Goal: Information Seeking & Learning: Learn about a topic

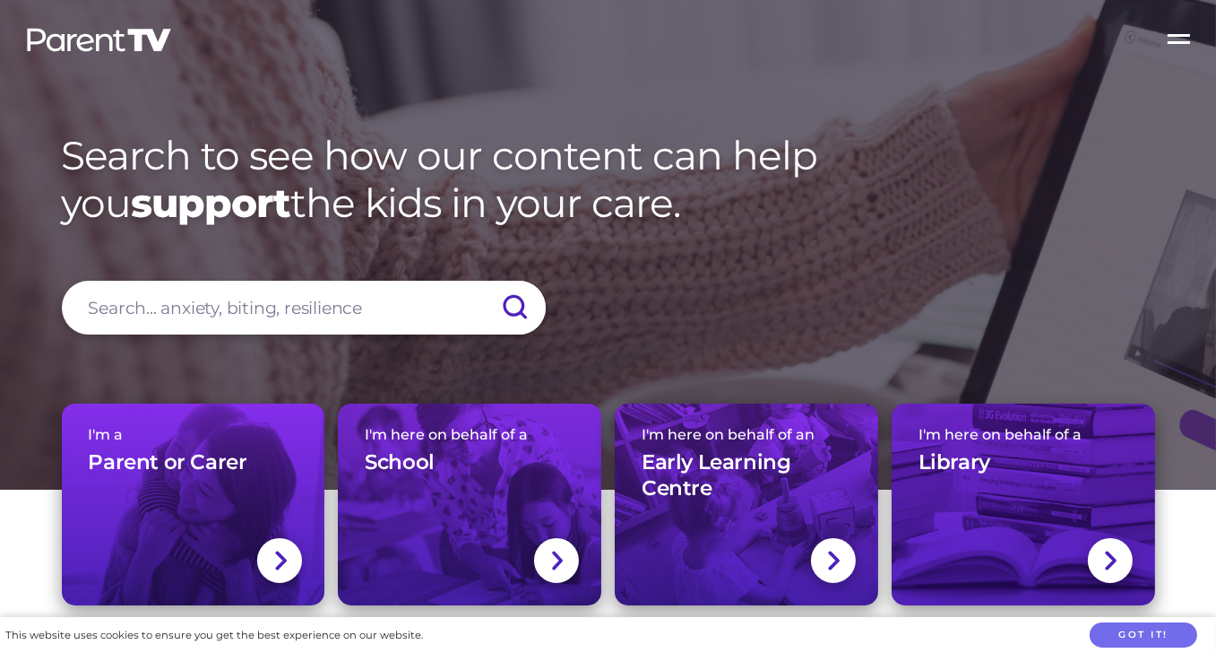
click at [276, 320] on input "search" at bounding box center [304, 308] width 484 height 54
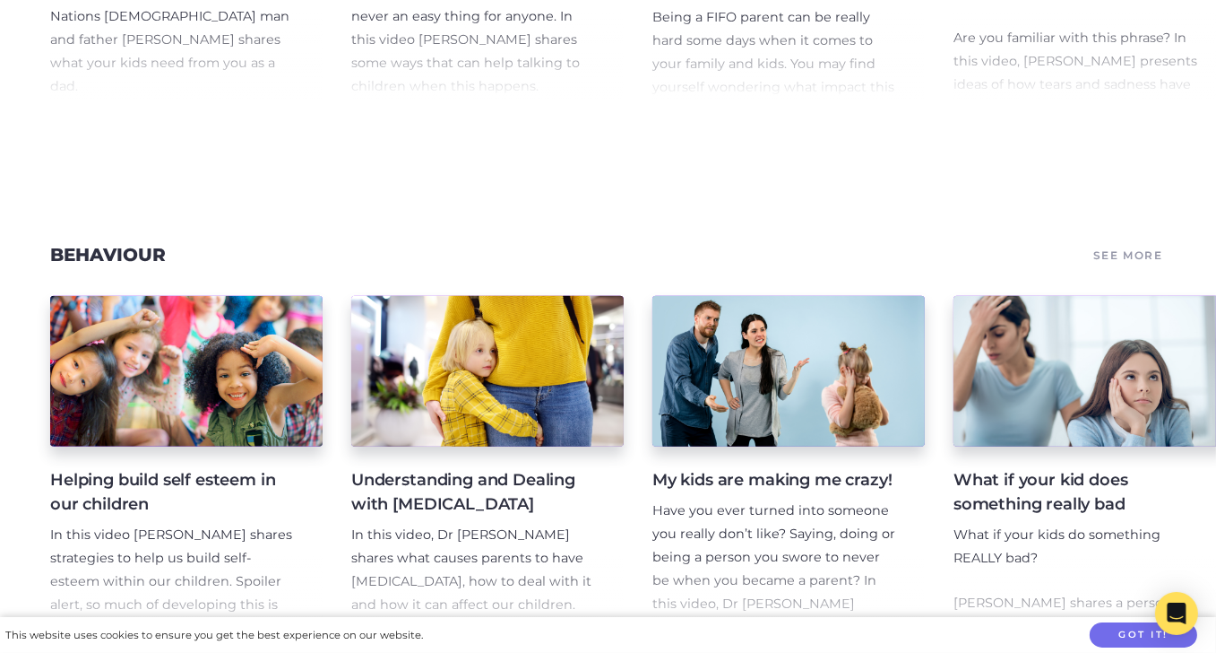
scroll to position [2757, 0]
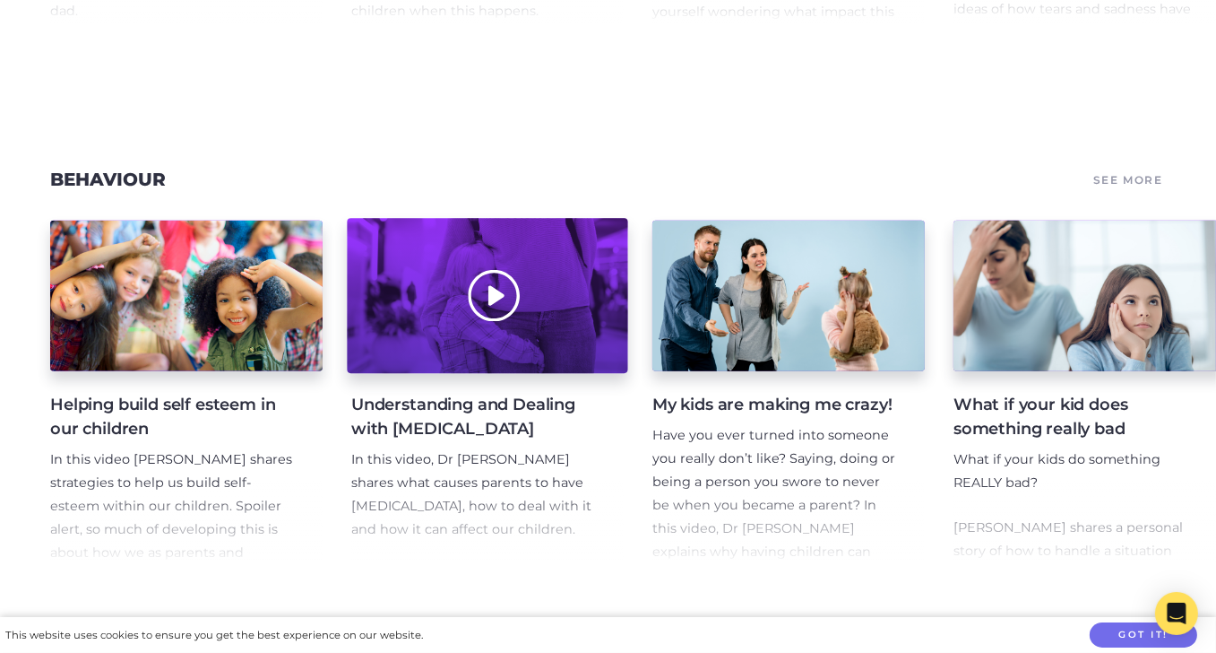
click at [492, 314] on div at bounding box center [487, 296] width 281 height 155
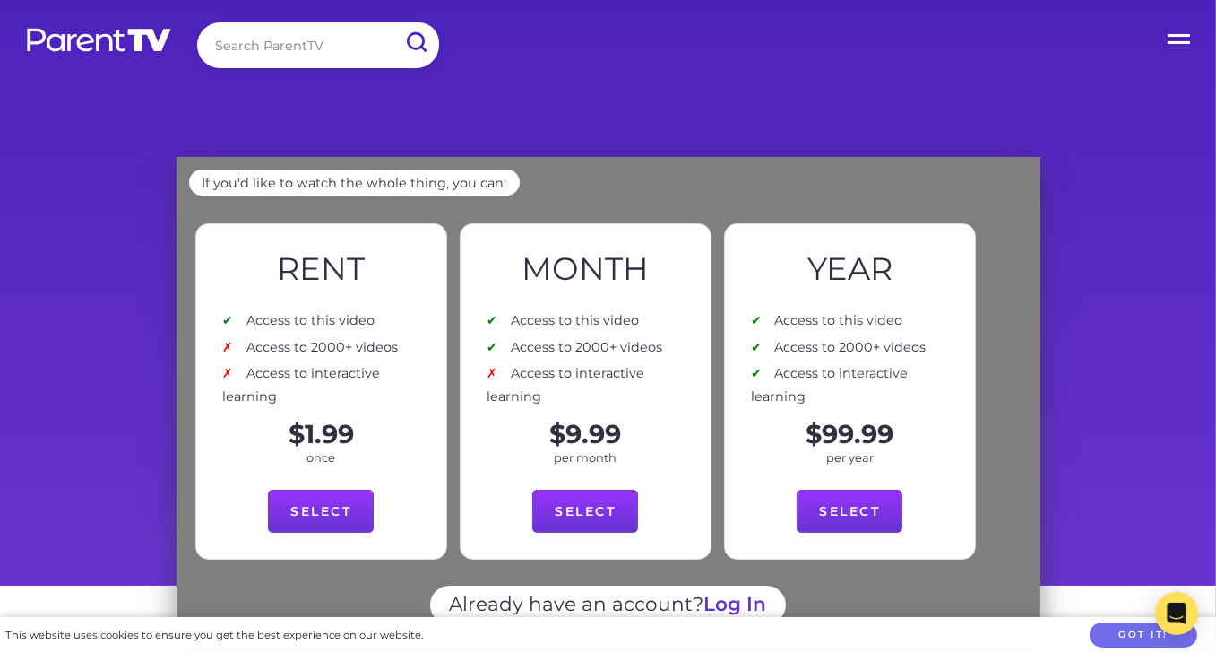
click at [229, 41] on input "search" at bounding box center [318, 45] width 242 height 46
type input "first 1000 days"
click at [393, 22] on input "submit" at bounding box center [416, 42] width 47 height 40
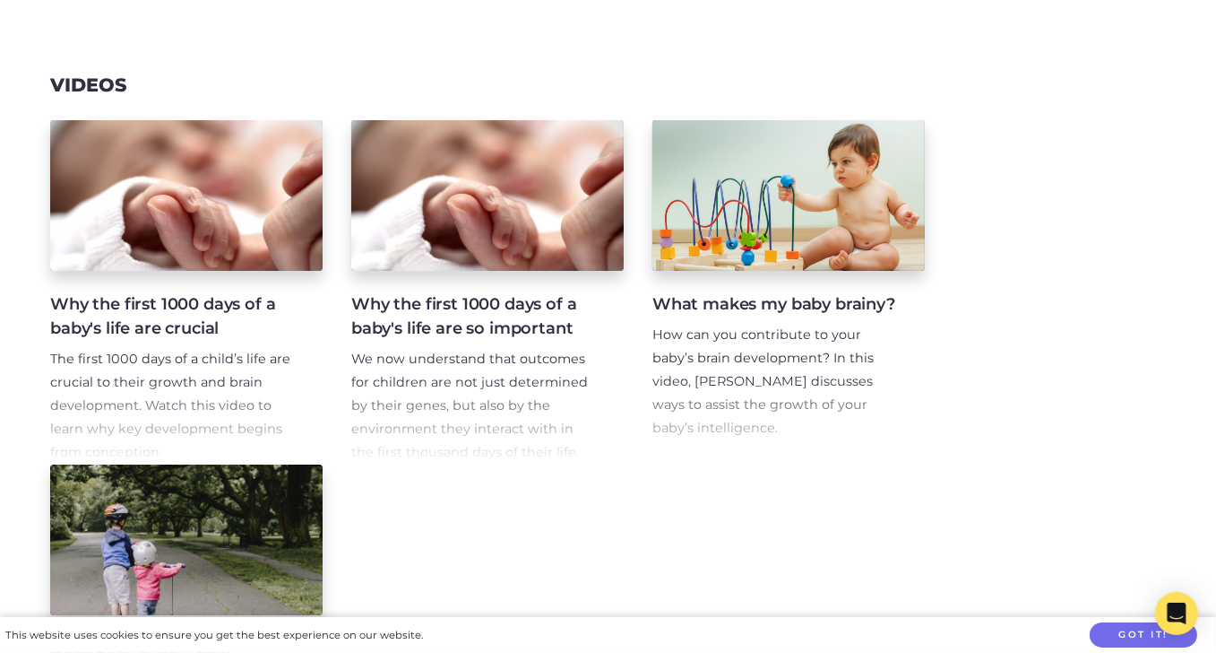
scroll to position [268, 0]
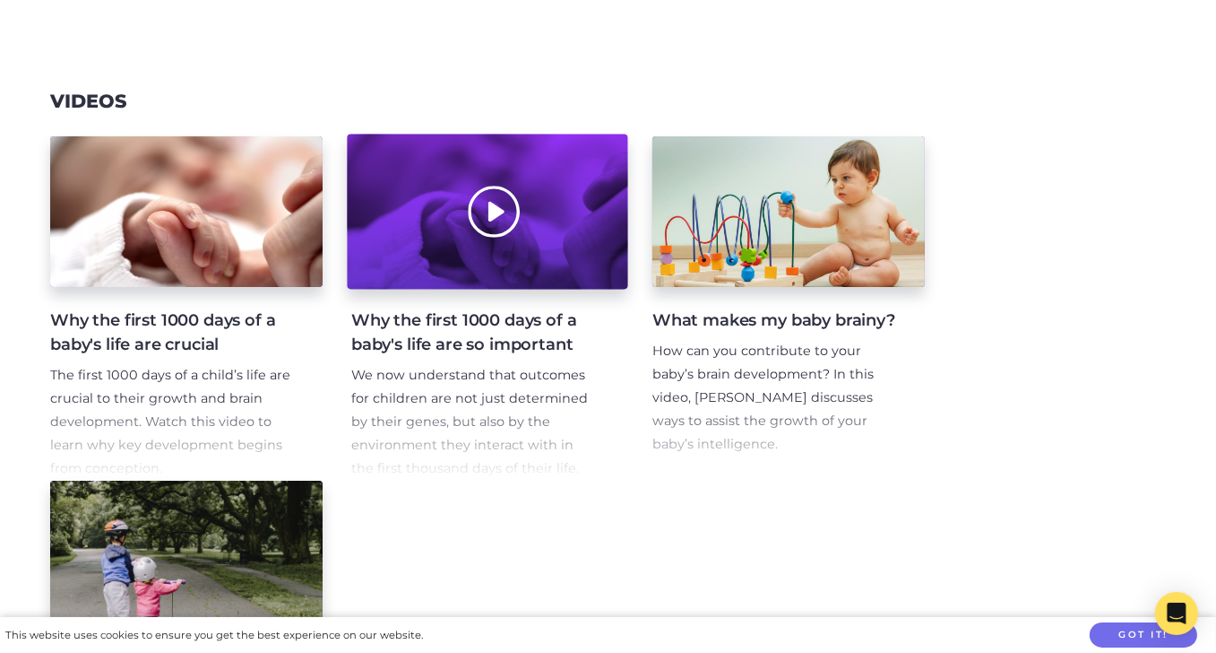
click at [524, 240] on div at bounding box center [487, 211] width 281 height 155
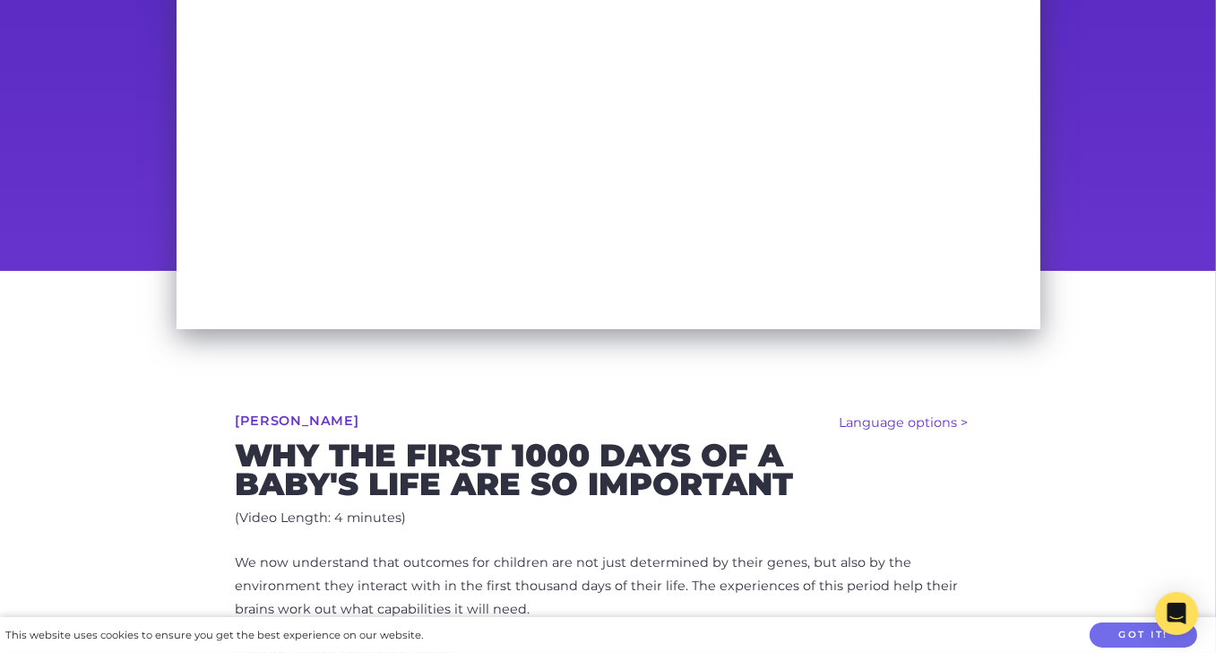
scroll to position [157, 0]
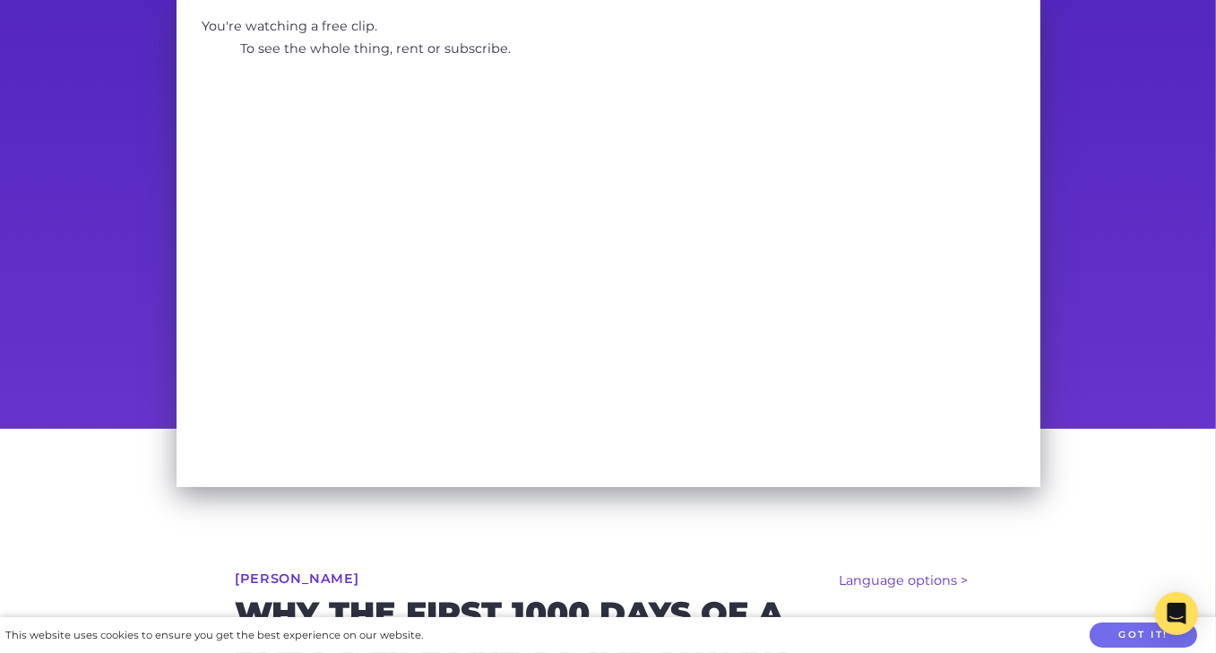
click at [333, 53] on p "To see the whole thing, rent or subscribe." at bounding box center [376, 49] width 297 height 26
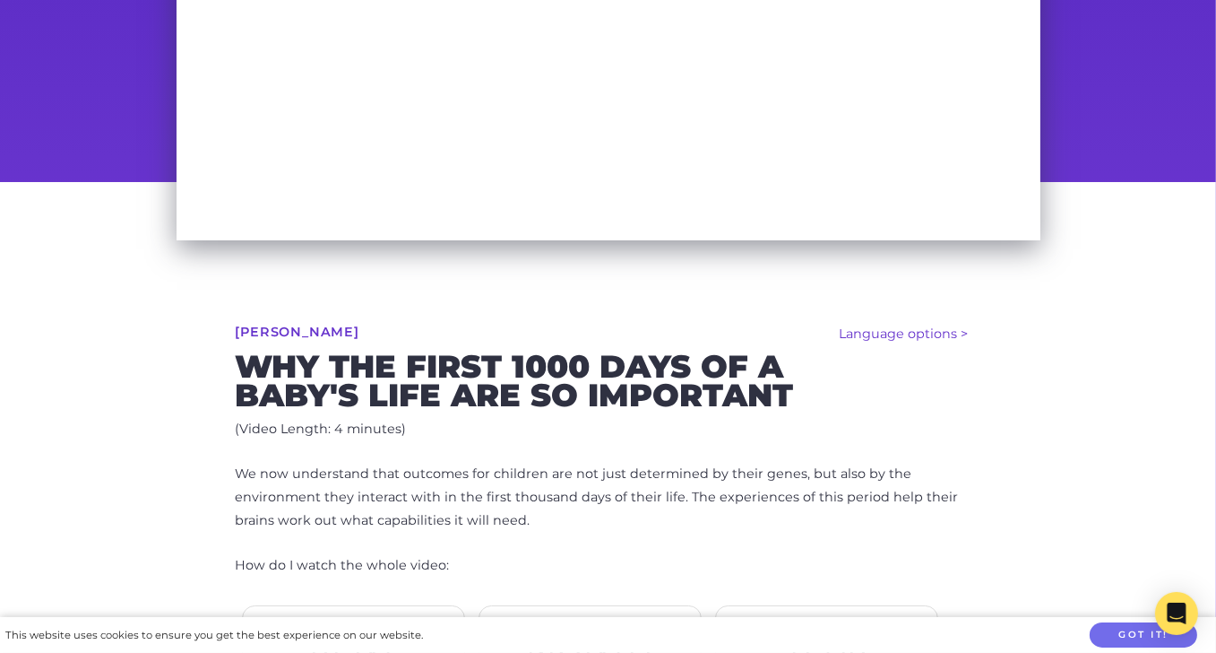
scroll to position [371, 0]
